Goal: Task Accomplishment & Management: Use online tool/utility

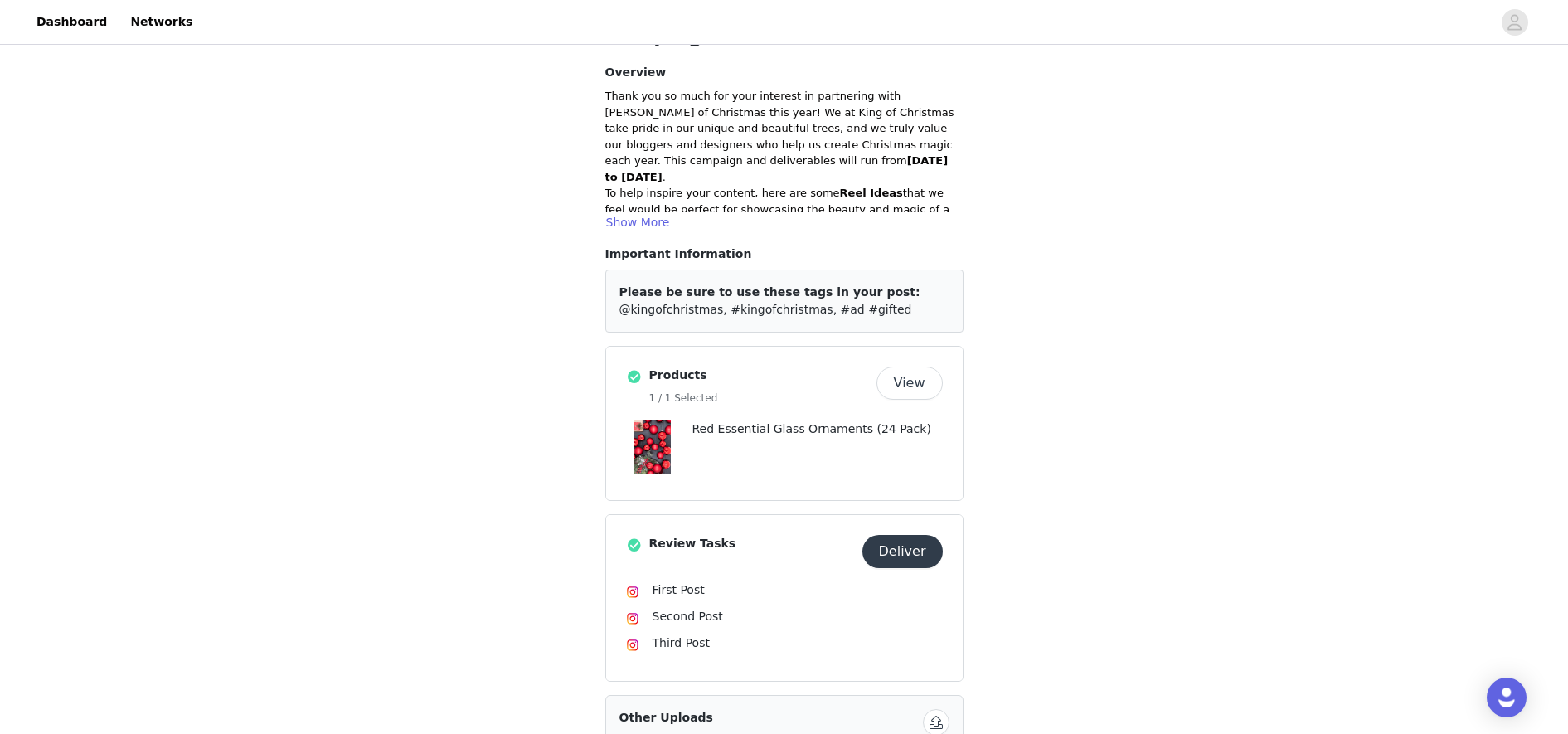
scroll to position [190, 0]
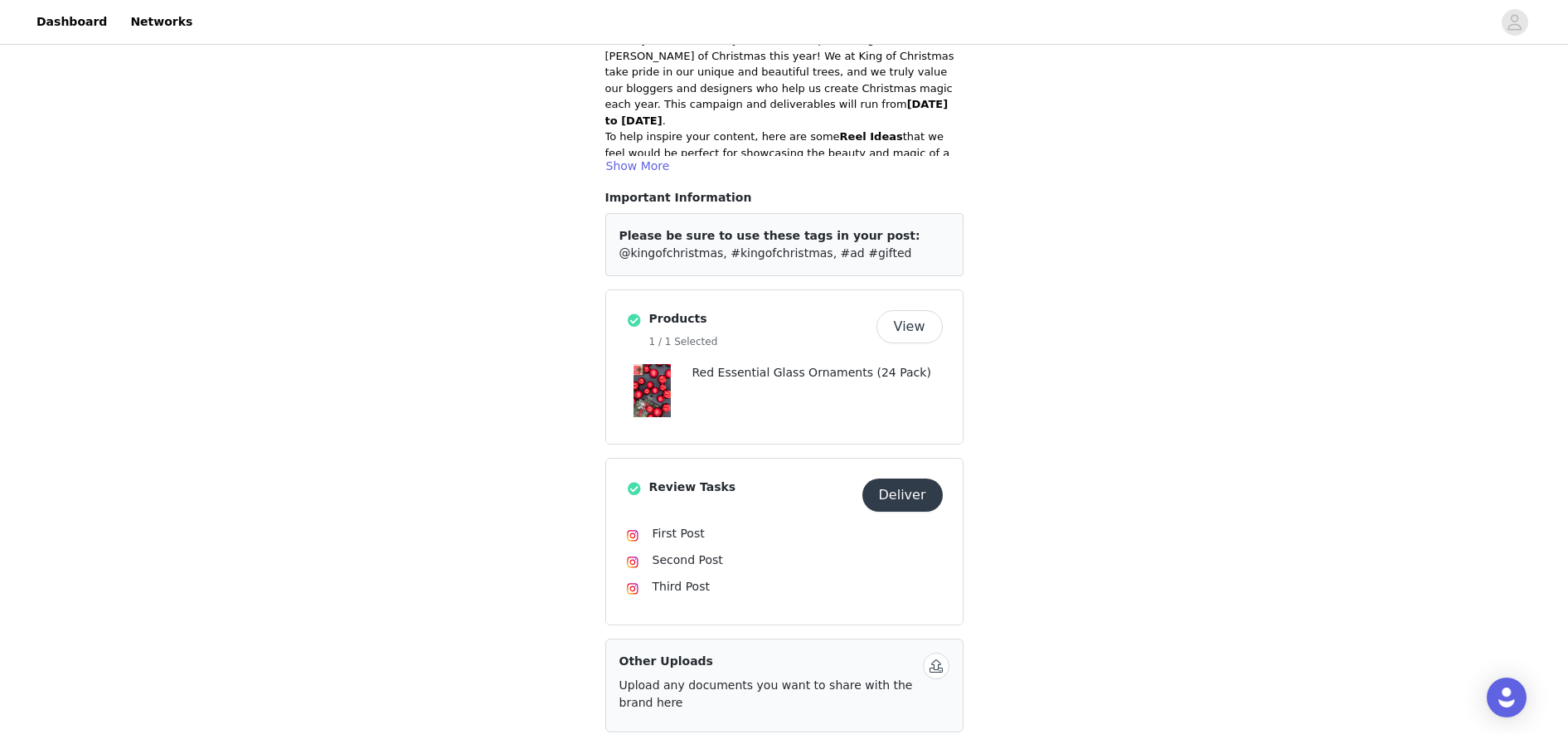
click at [782, 364] on p "Red Essential Glass Ornaments (24 Pack)" at bounding box center [817, 373] width 250 height 17
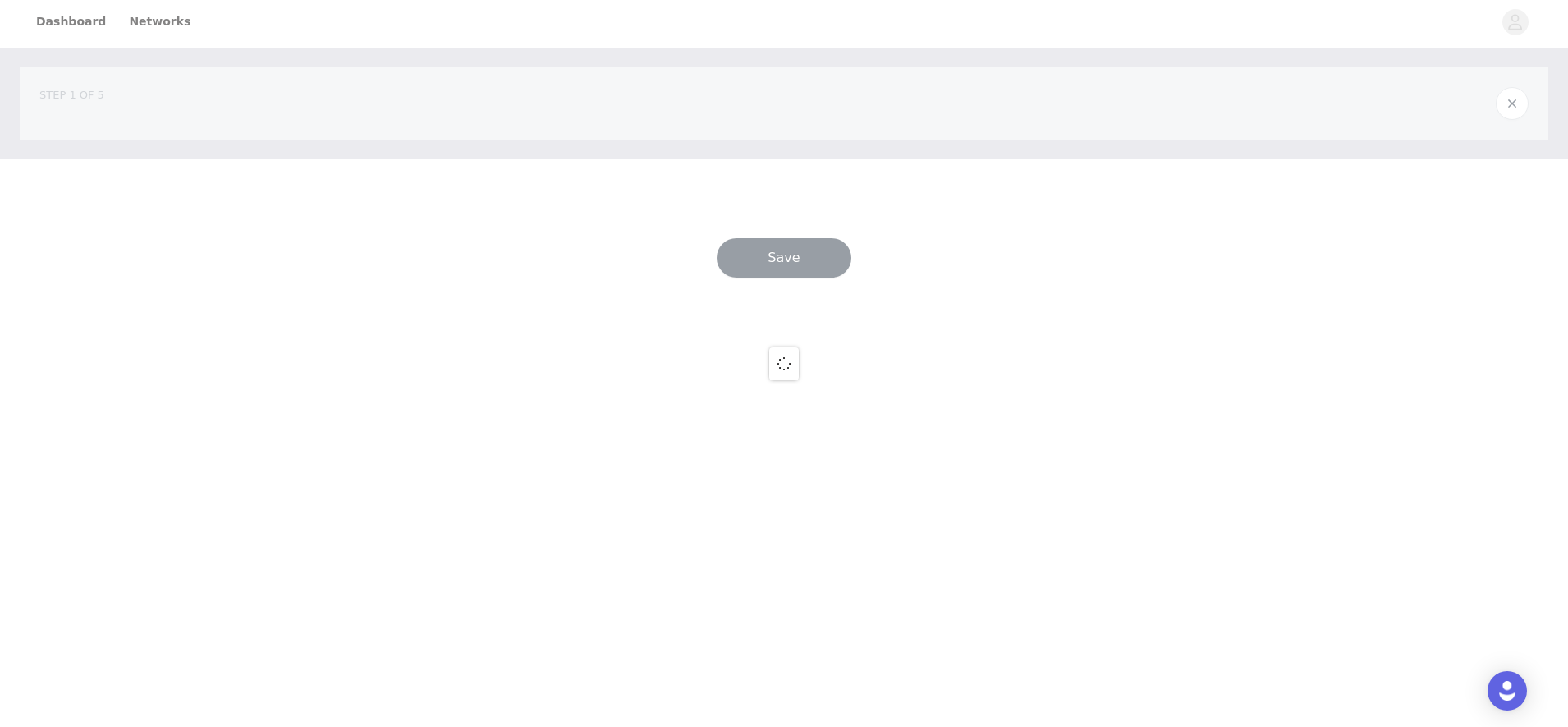
click at [774, 344] on div at bounding box center [784, 364] width 1568 height 727
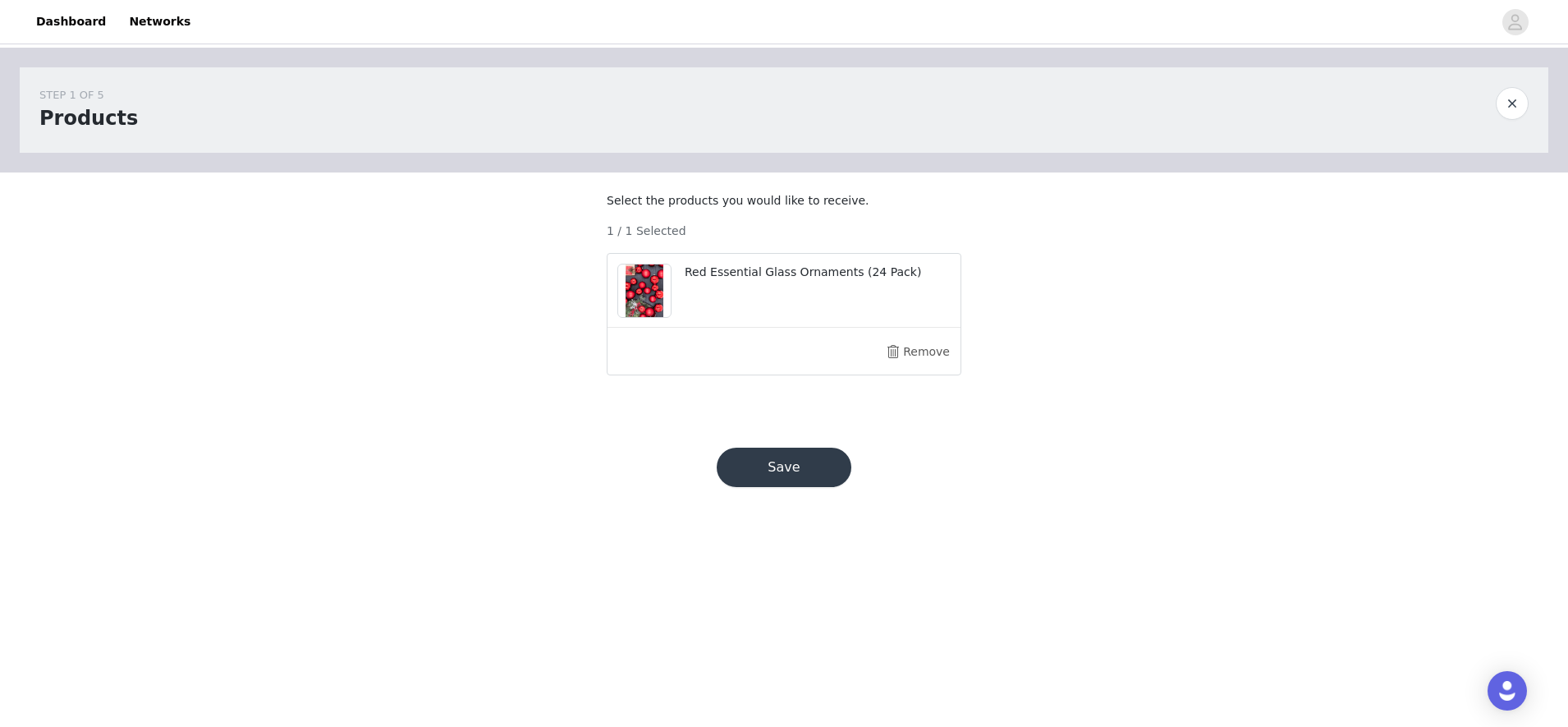
drag, startPoint x: 774, startPoint y: 344, endPoint x: 725, endPoint y: 280, distance: 80.6
click at [725, 280] on div "Red Essential Glass Ornaments (24 Pack)" at bounding box center [783, 290] width 353 height 74
drag, startPoint x: 725, startPoint y: 280, endPoint x: 728, endPoint y: 294, distance: 14.3
click at [728, 281] on p "Red Essential Glass Ornaments (24 Pack)" at bounding box center [817, 273] width 266 height 17
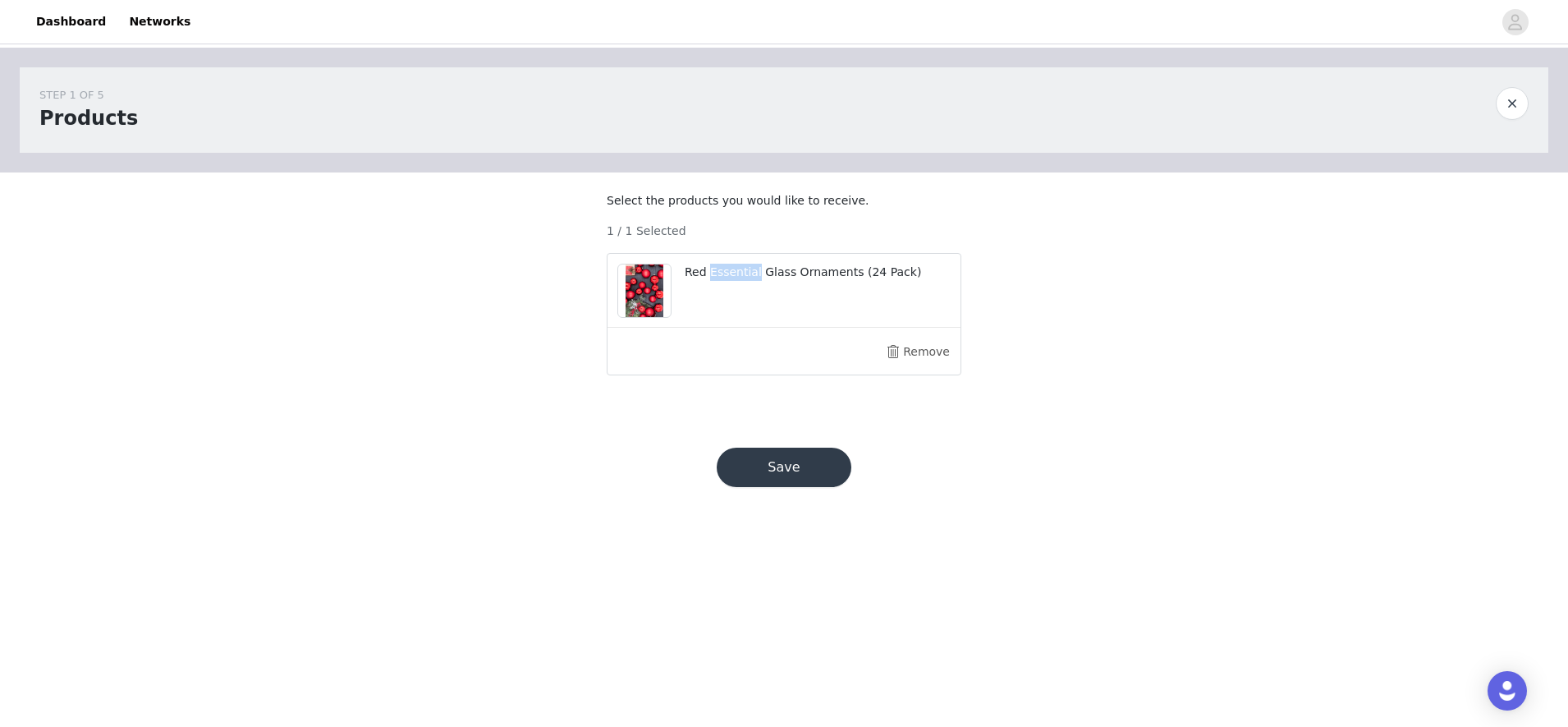
click at [728, 281] on p "Red Essential Glass Ornaments (24 Pack)" at bounding box center [817, 273] width 266 height 17
